Goal: Information Seeking & Learning: Learn about a topic

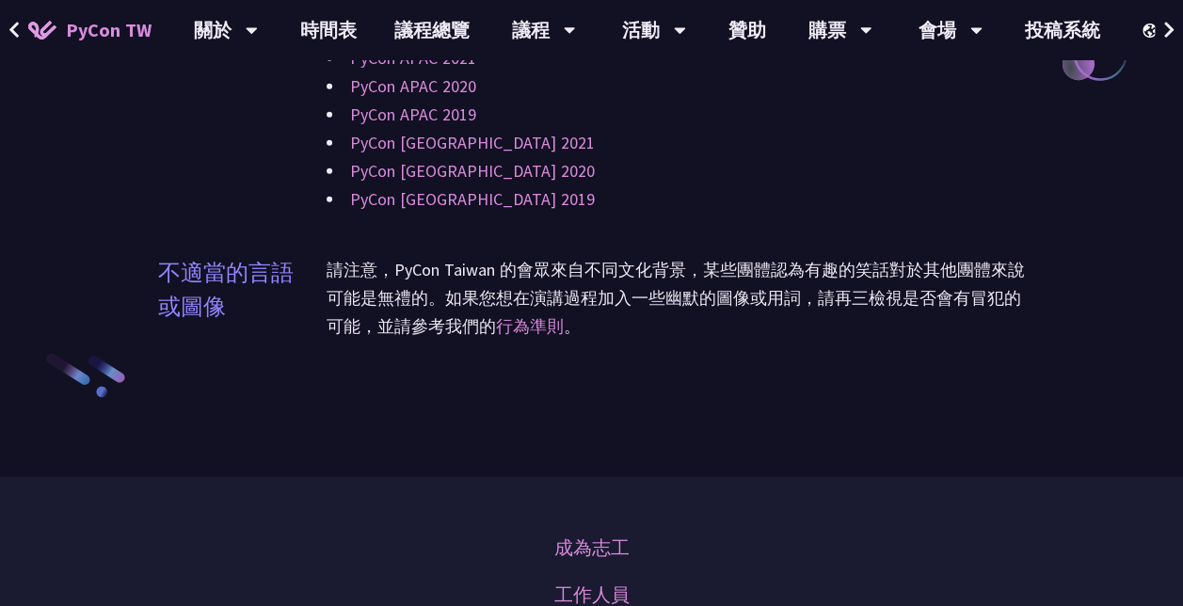
scroll to position [1882, 0]
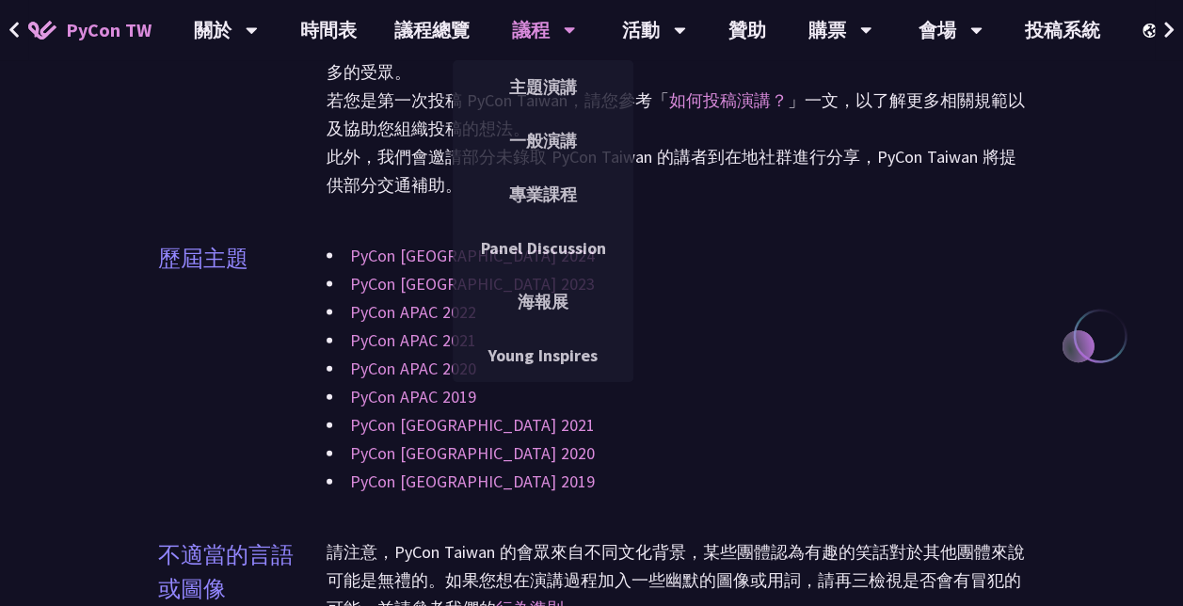
click at [540, 37] on div "議程" at bounding box center [544, 30] width 64 height 60
click at [561, 196] on link "專業課程" at bounding box center [543, 194] width 181 height 44
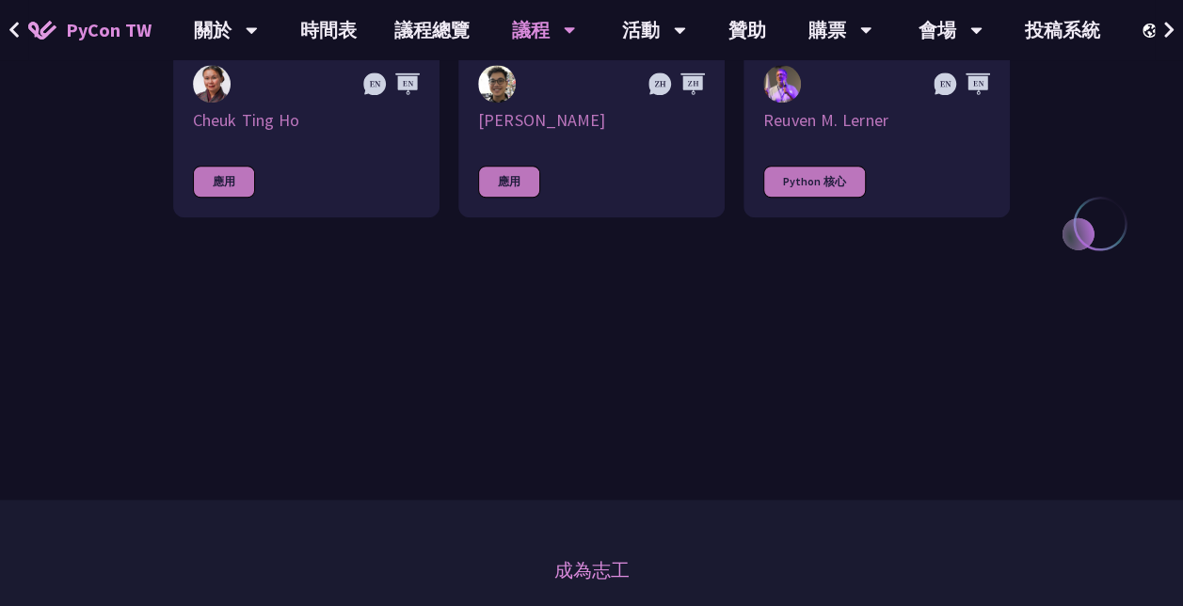
scroll to position [1223, 0]
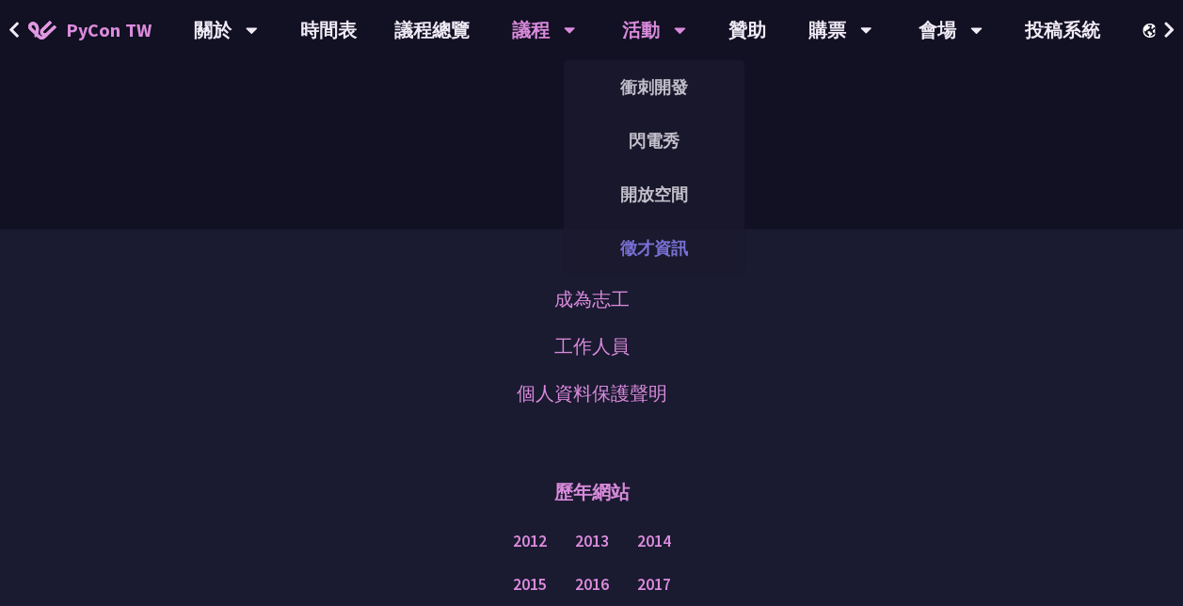
click at [655, 241] on link "徵才資訊" at bounding box center [654, 248] width 181 height 44
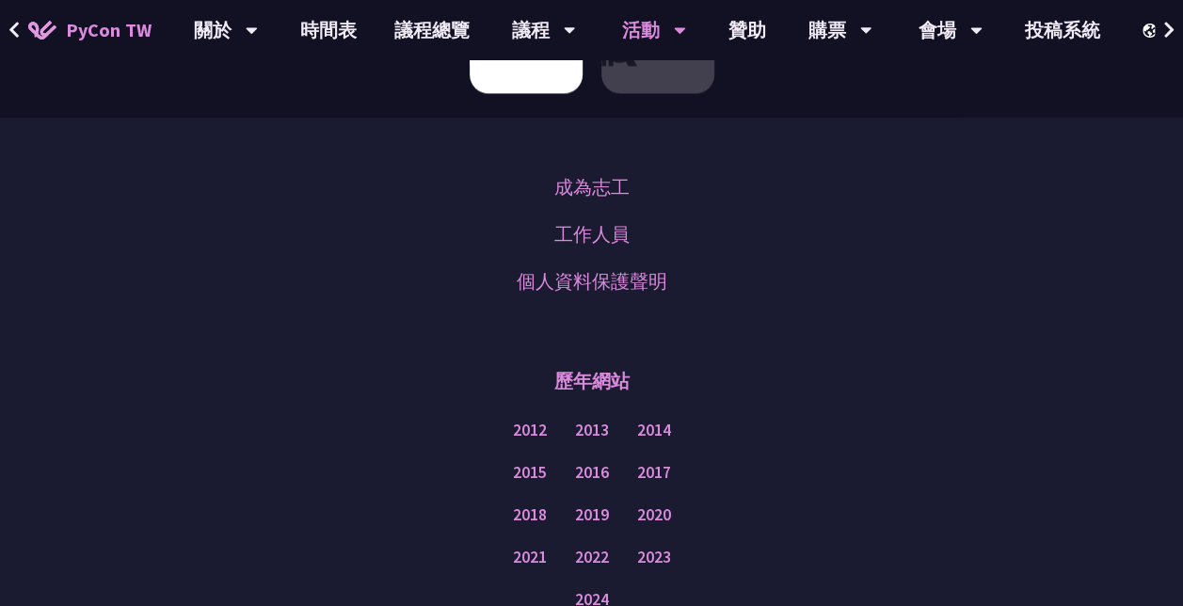
scroll to position [1412, 0]
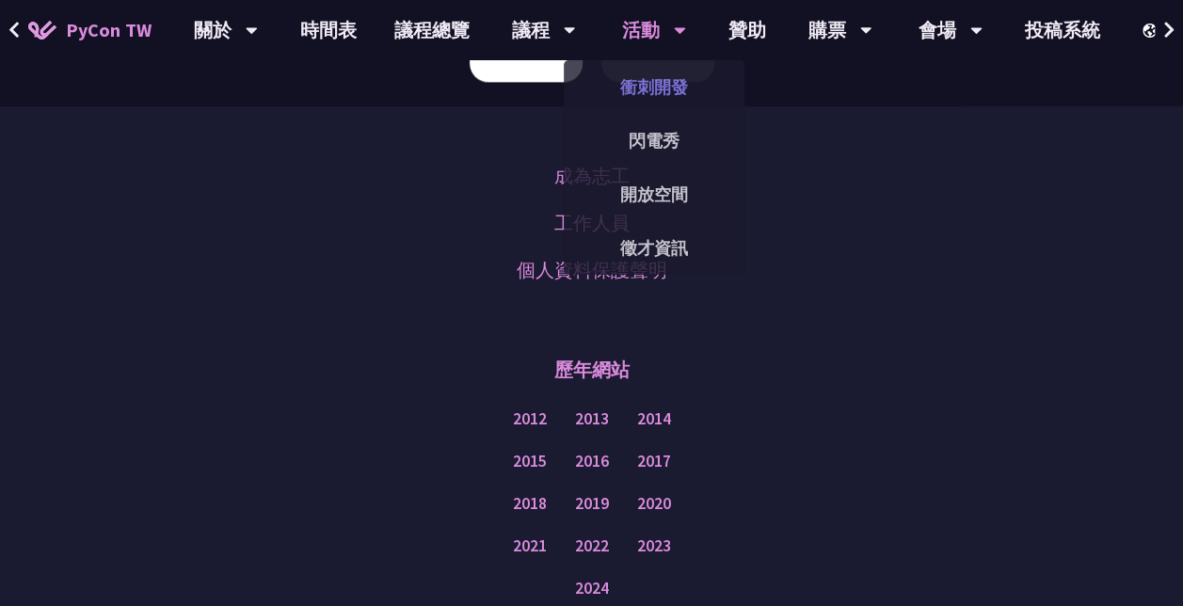
click at [665, 94] on link "衝刺開發" at bounding box center [654, 87] width 181 height 44
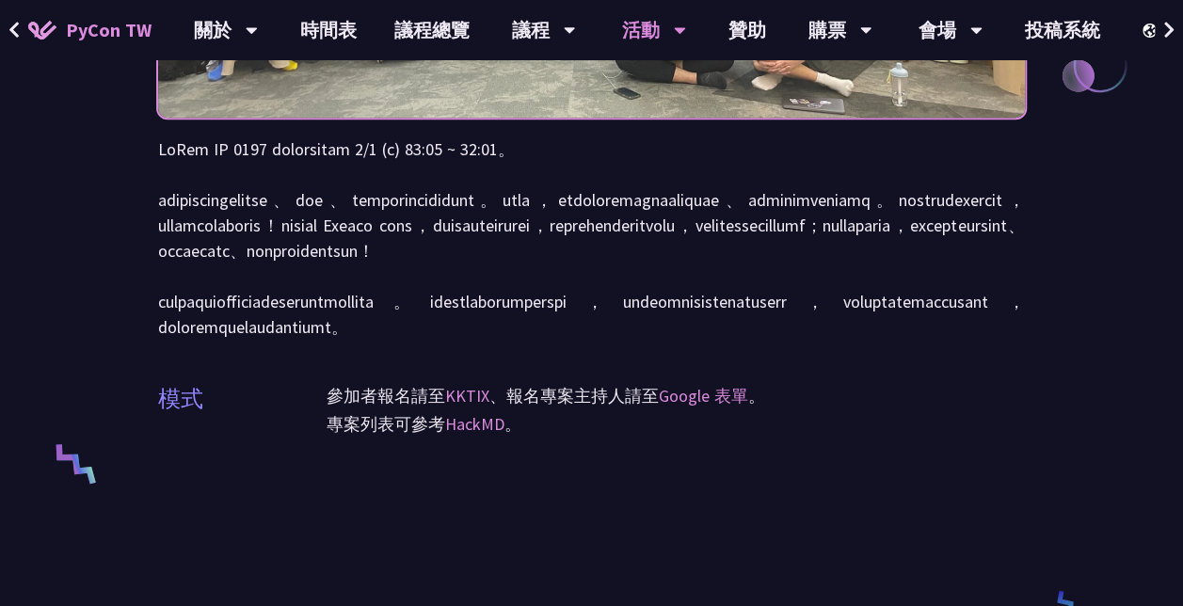
scroll to position [1035, 0]
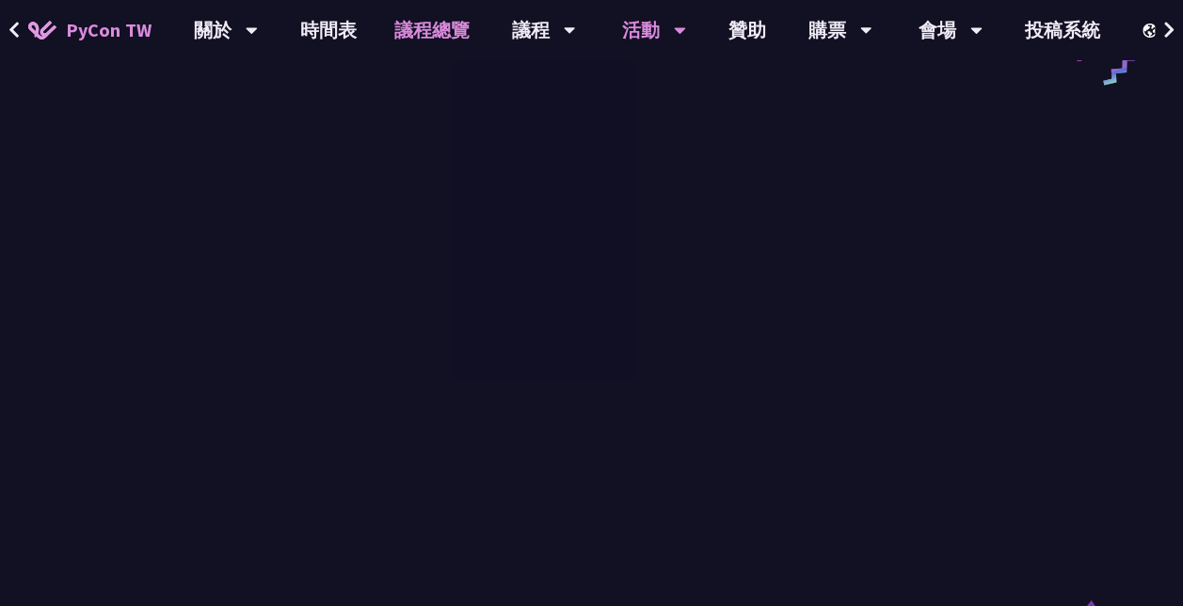
click at [411, 28] on link "議程總覽" at bounding box center [432, 30] width 113 height 60
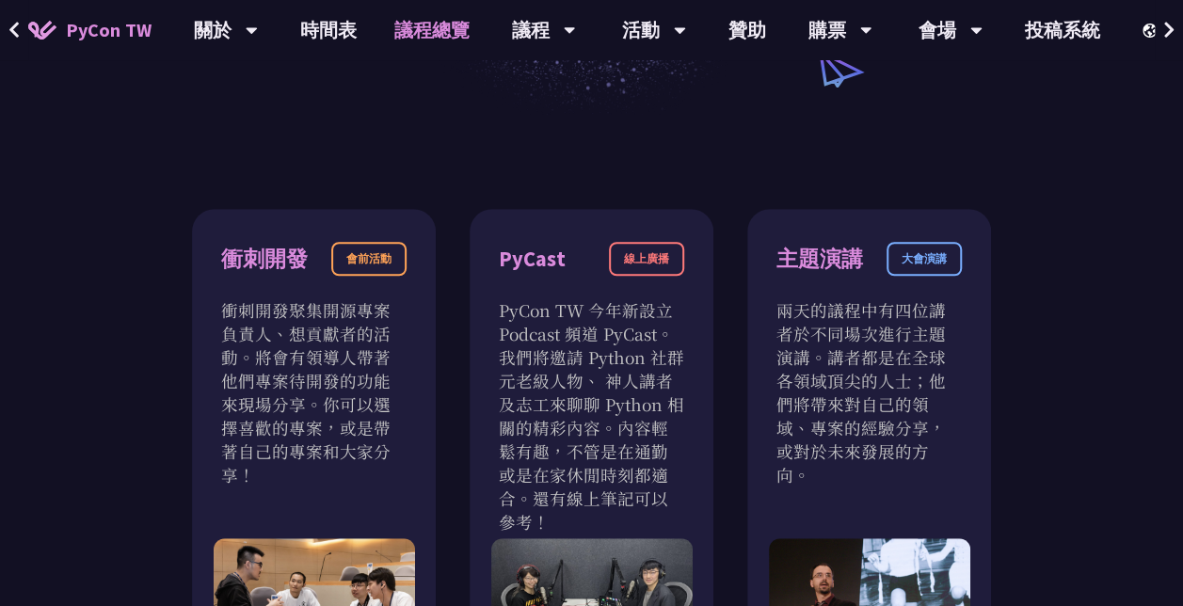
scroll to position [659, 0]
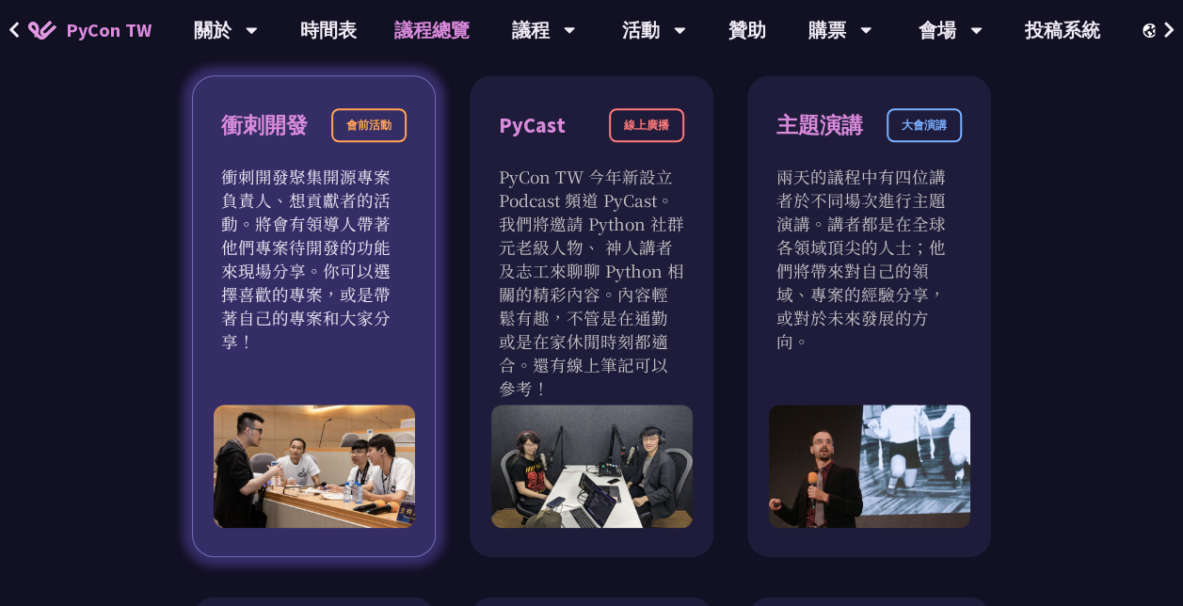
click at [373, 130] on div "會前活動" at bounding box center [368, 125] width 75 height 34
click at [373, 290] on p "衝刺開發聚集開源專案負責人、想貢獻者的活動。將會有領導人帶著他們專案待開發的功能來現場分享。你可以選擇喜歡的專案，或是帶著自己的專案和大家分享！" at bounding box center [313, 259] width 185 height 188
click at [358, 307] on p "衝刺開發聚集開源專案負責人、想貢獻者的活動。將會有領導人帶著他們專案待開發的功能來現場分享。你可以選擇喜歡的專案，或是帶著自己的專案和大家分享！" at bounding box center [313, 259] width 185 height 188
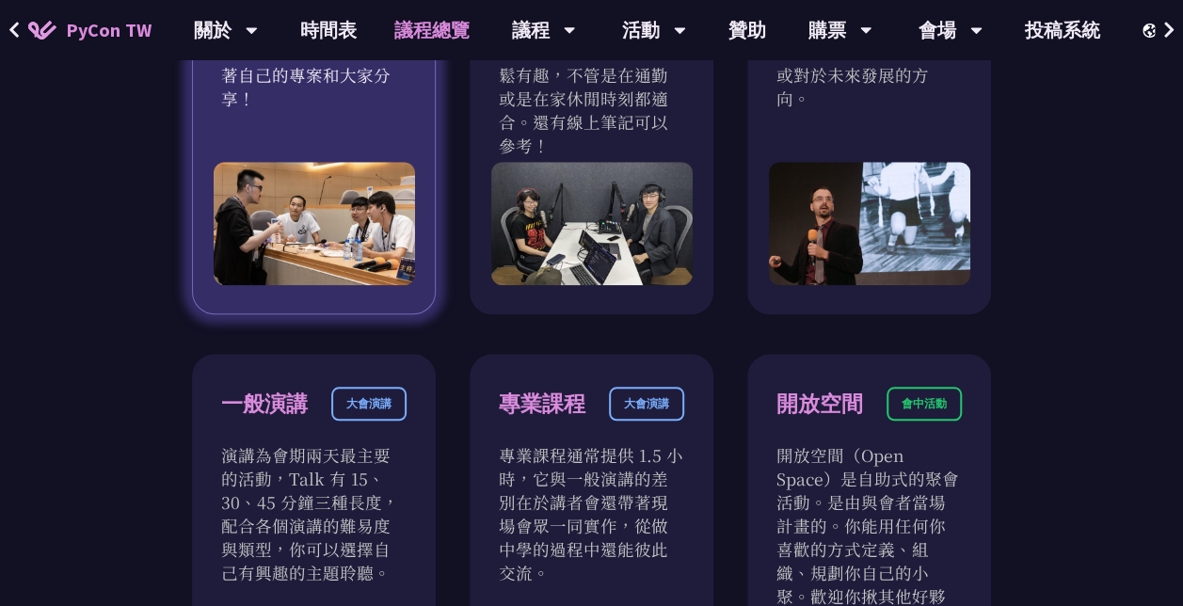
scroll to position [1035, 0]
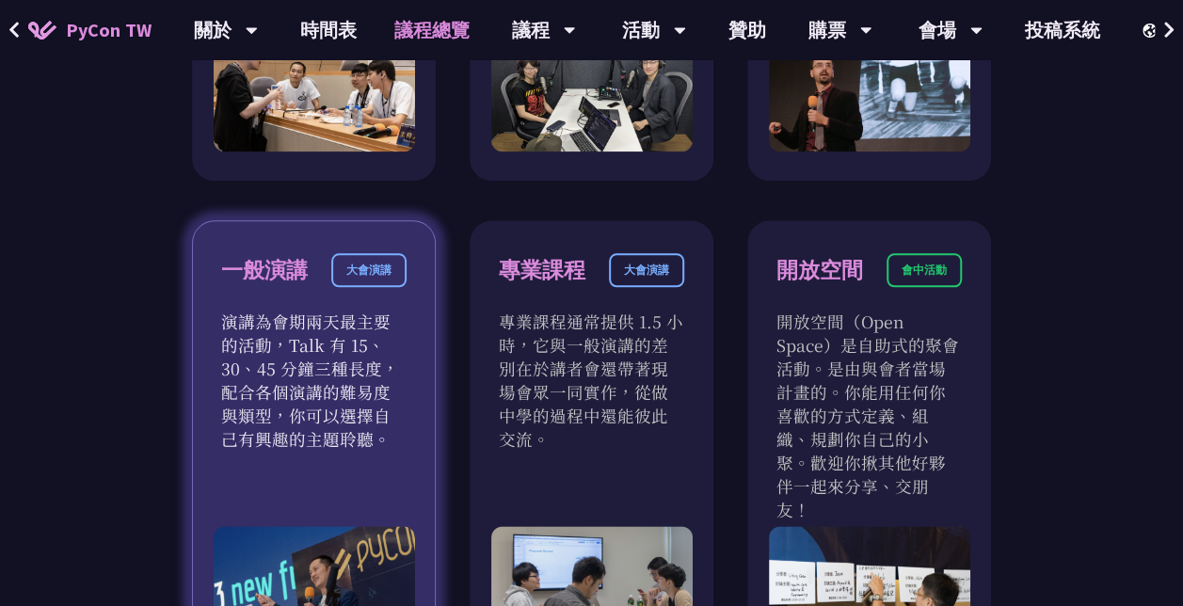
click at [364, 344] on p "演講為會期兩天最主要的活動，Talk 有 15、30、45 分鐘三種長度，配合各個演講的難易度與類型，你可以選擇自己有興趣的主題聆聽。" at bounding box center [313, 380] width 185 height 141
click at [365, 343] on p "演講為會期兩天最主要的活動，Talk 有 15、30、45 分鐘三種長度，配合各個演講的難易度與類型，你可以選擇自己有興趣的主題聆聽。" at bounding box center [313, 380] width 185 height 141
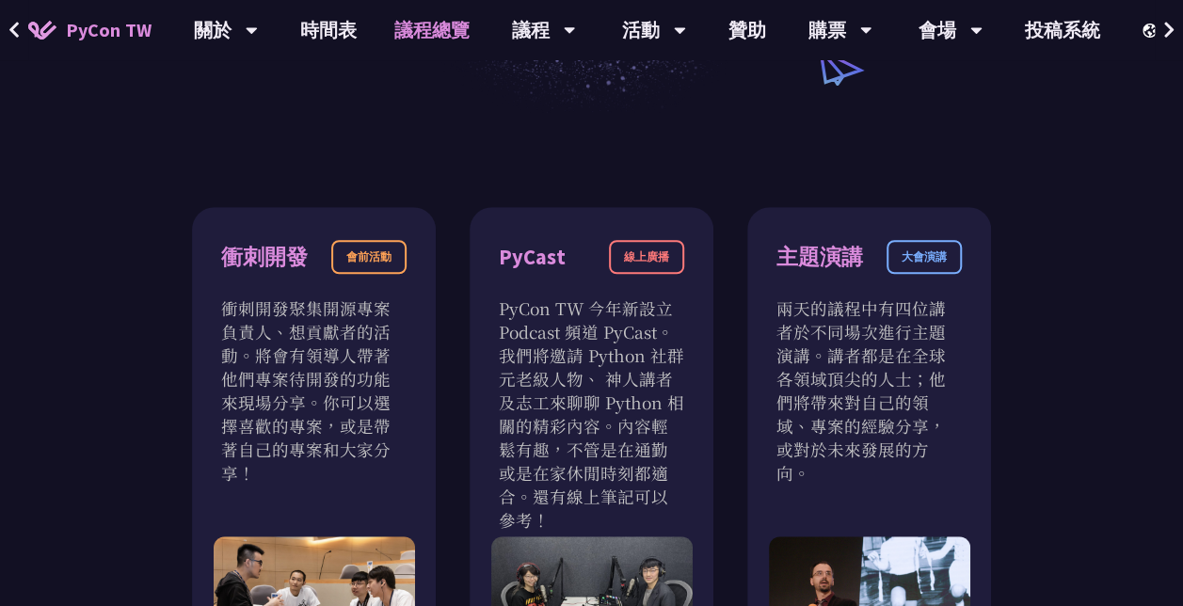
scroll to position [282, 0]
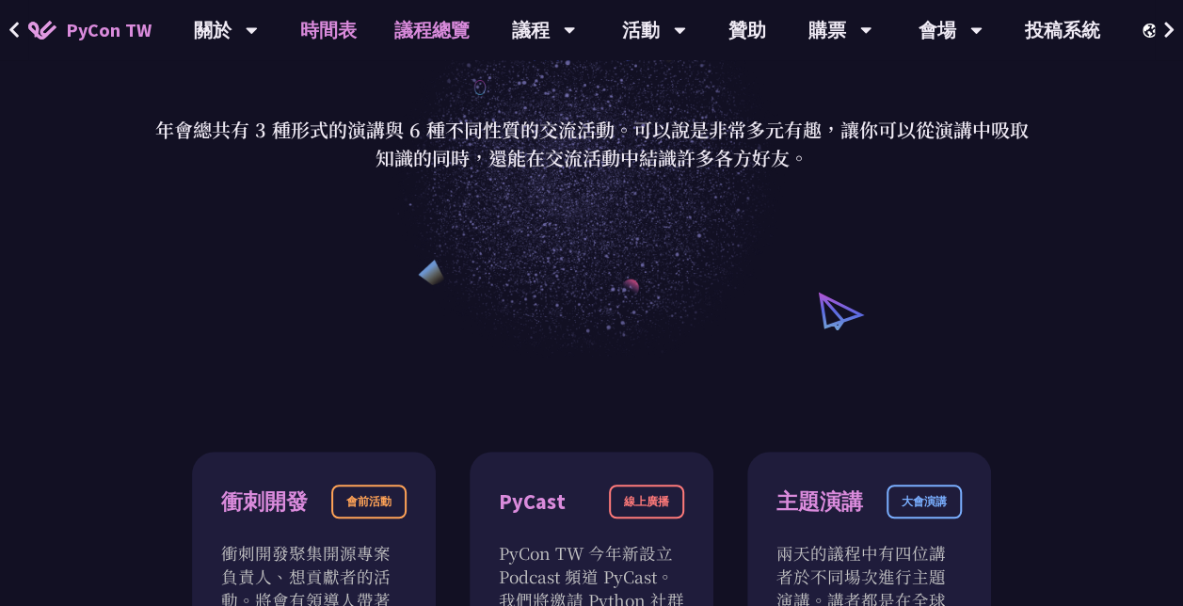
click at [341, 36] on link "時間表" at bounding box center [328, 30] width 94 height 60
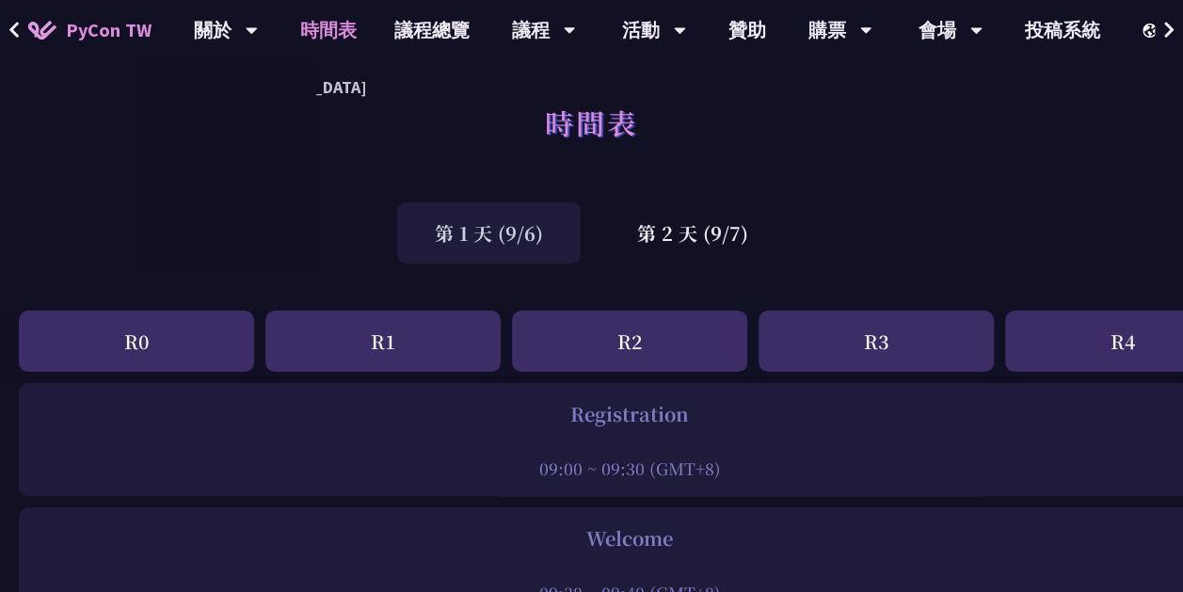
click at [424, 145] on div "時間表" at bounding box center [591, 143] width 1183 height 99
click at [463, 30] on link "議程總覽" at bounding box center [432, 30] width 113 height 60
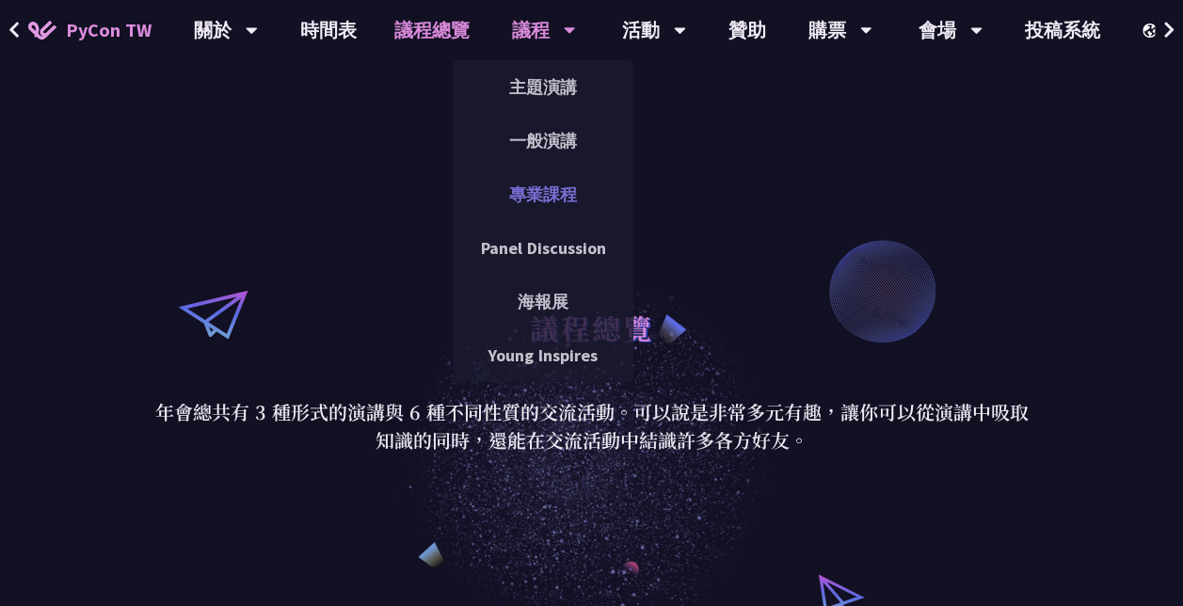
click at [532, 194] on link "專業課程" at bounding box center [543, 194] width 181 height 44
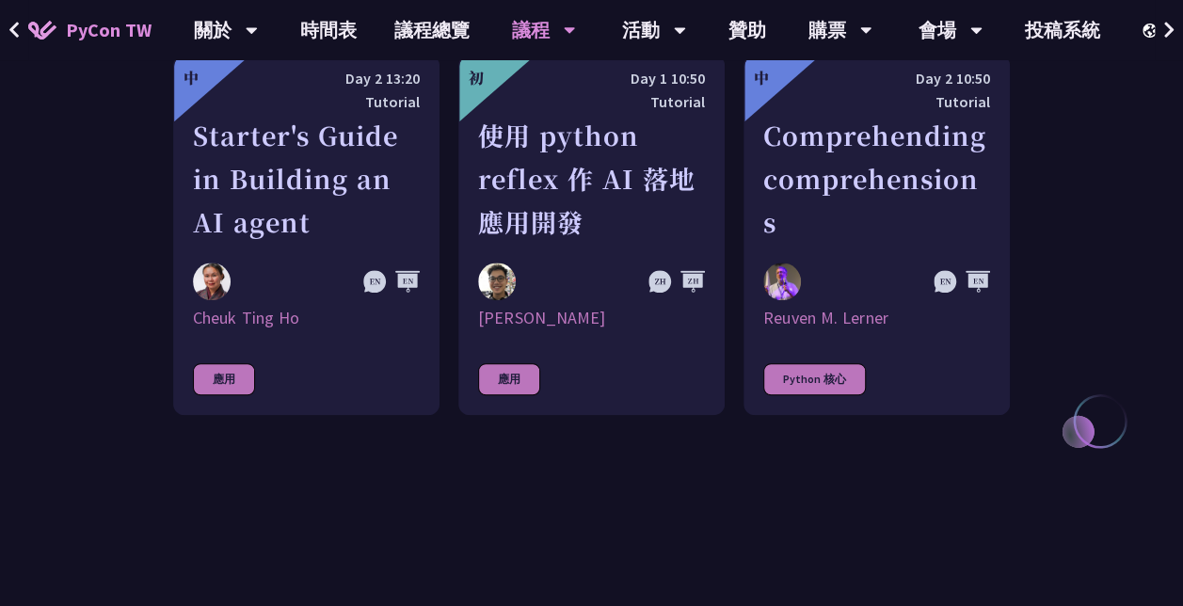
scroll to position [753, 0]
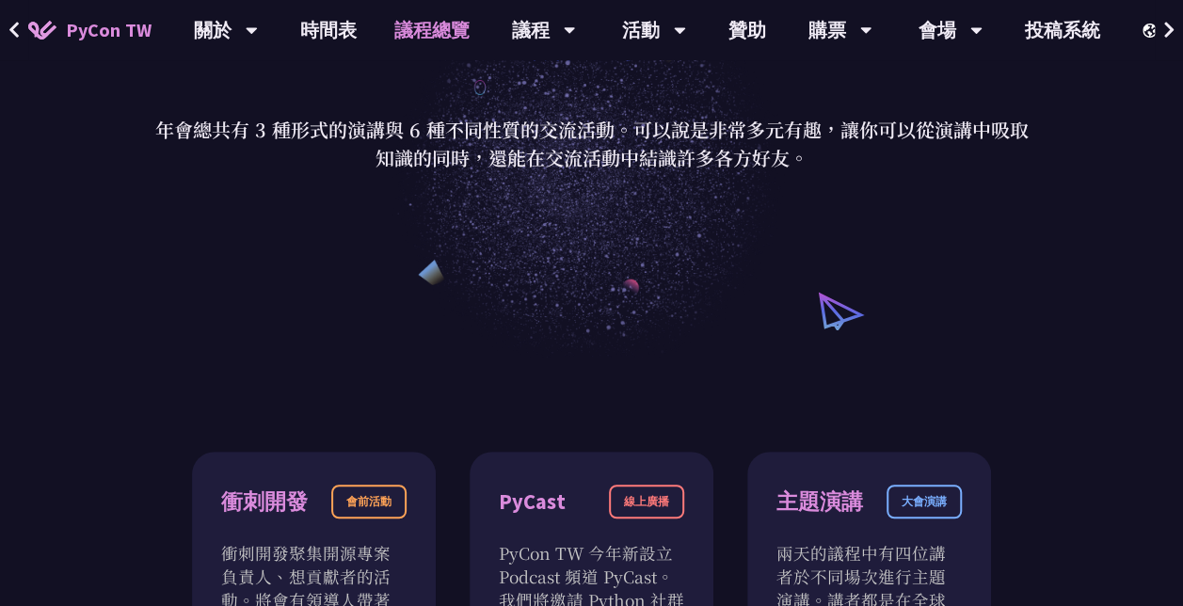
scroll to position [1035, 0]
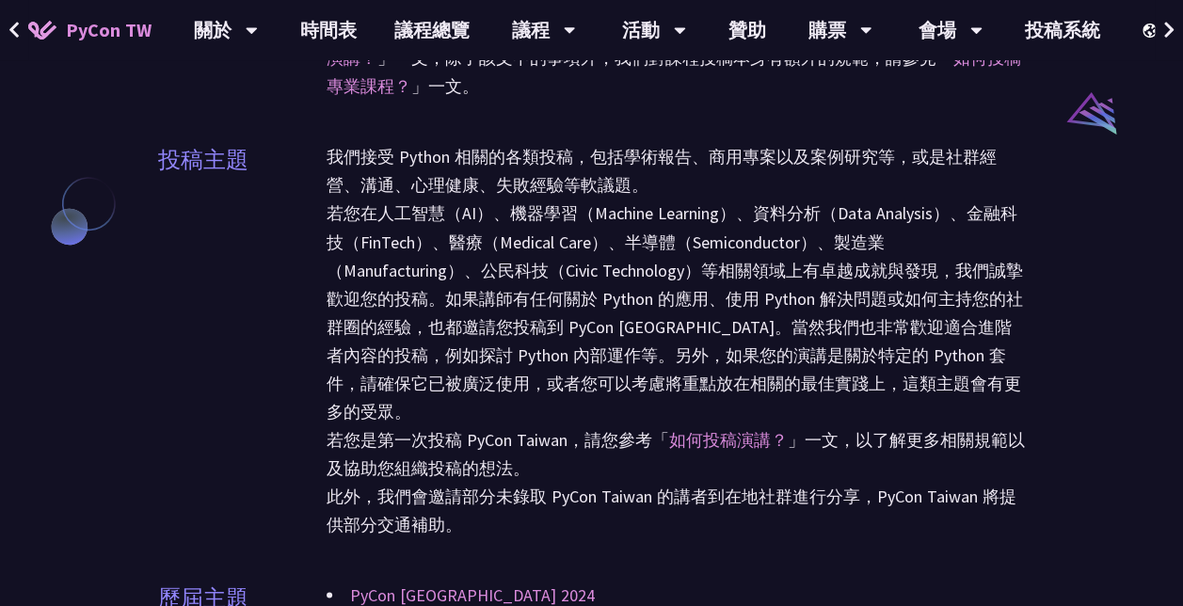
scroll to position [2707, 0]
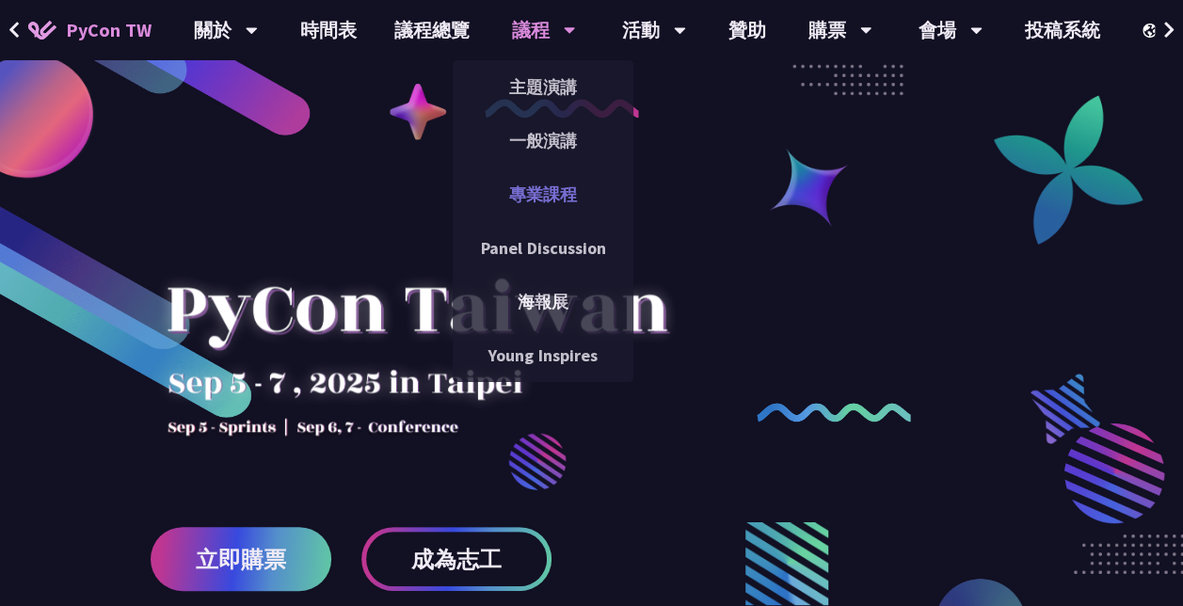
click at [525, 186] on link "專業課程" at bounding box center [543, 194] width 181 height 44
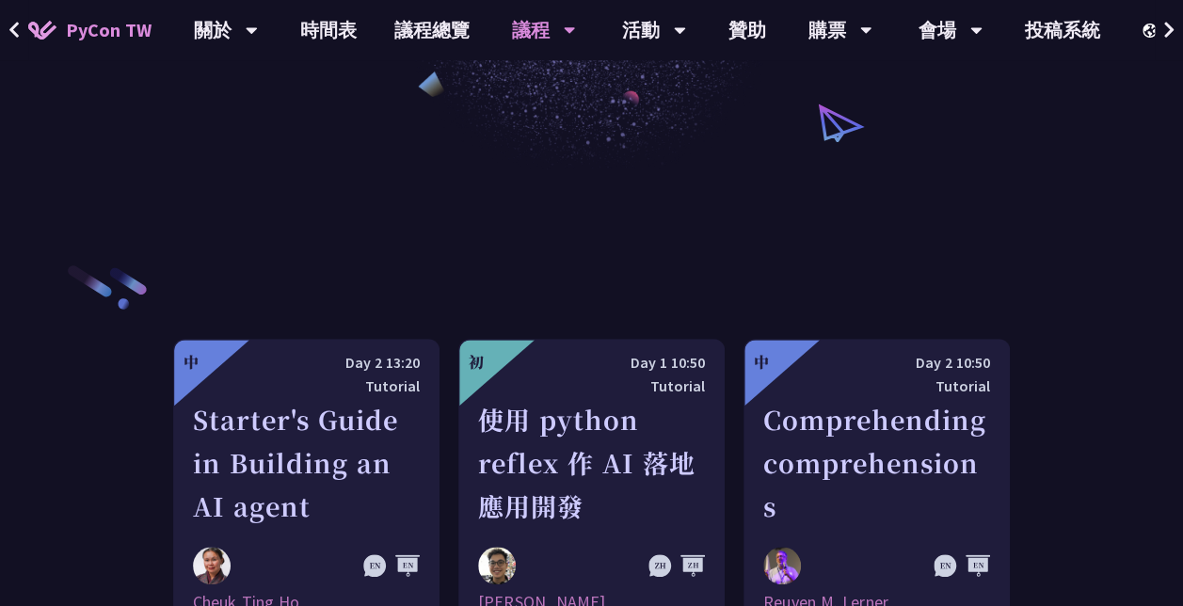
scroll to position [753, 0]
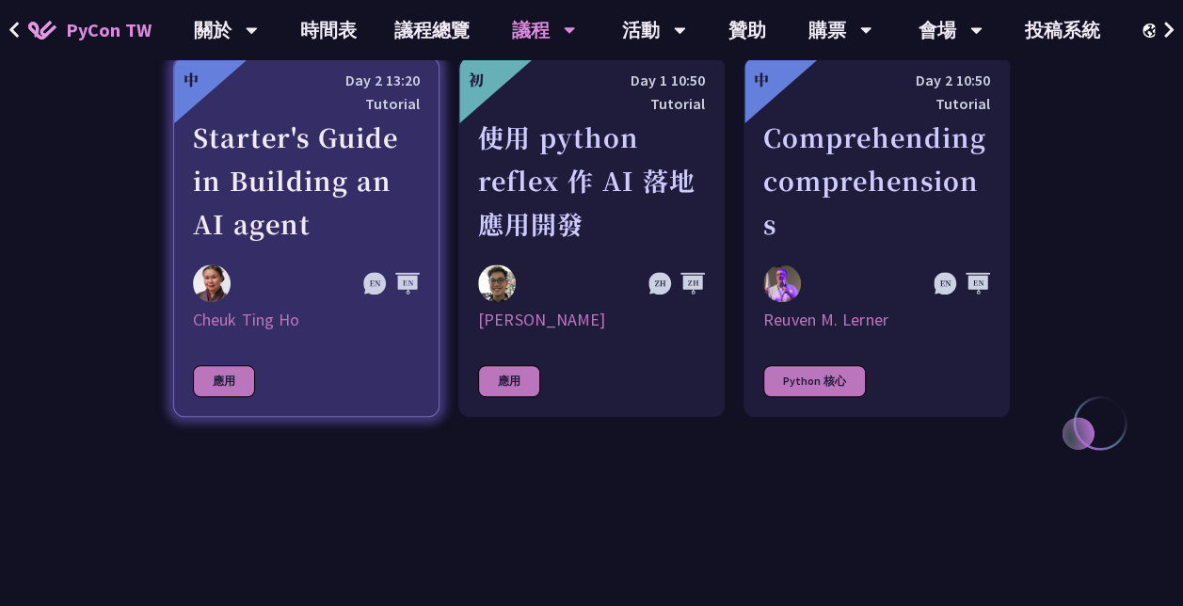
click at [224, 385] on div "應用" at bounding box center [224, 381] width 62 height 32
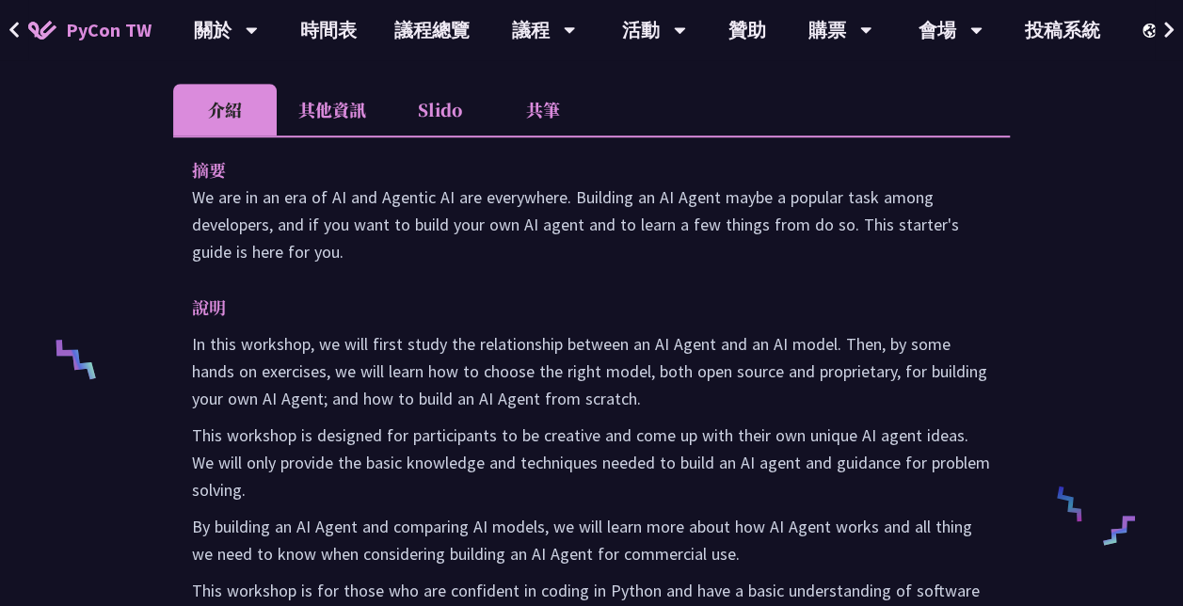
scroll to position [247, 0]
